Goal: Find specific page/section: Find specific page/section

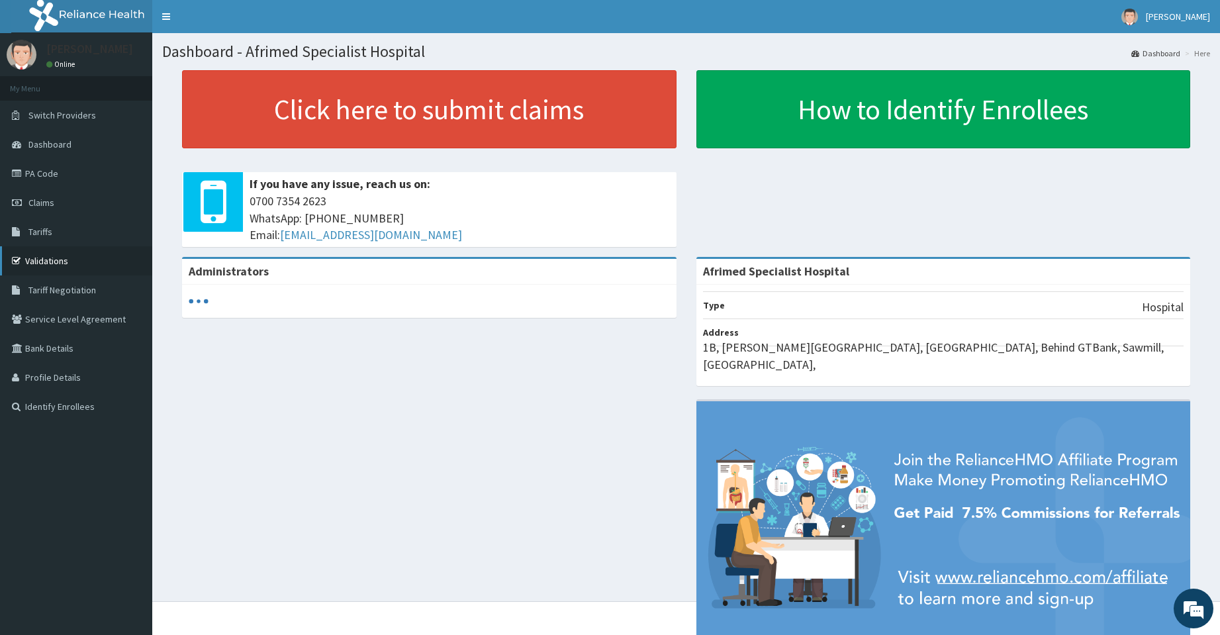
click at [16, 272] on link "Validations" at bounding box center [76, 260] width 152 height 29
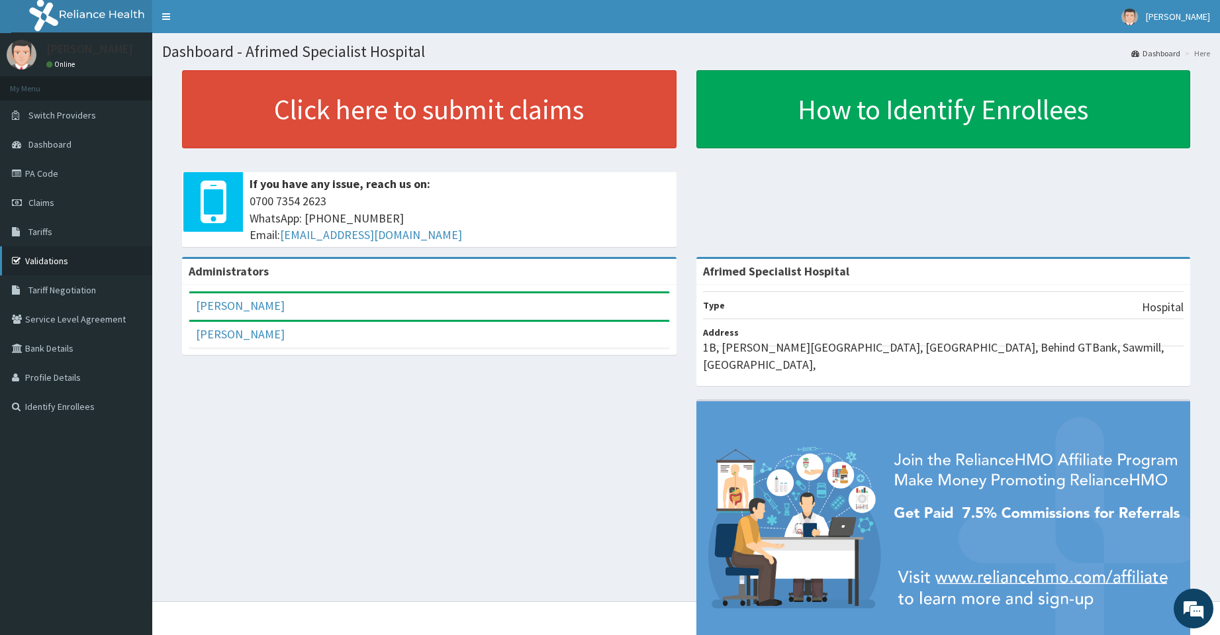
click at [74, 253] on link "Validations" at bounding box center [76, 260] width 152 height 29
click at [76, 175] on link "PA Code" at bounding box center [76, 173] width 152 height 29
